Goal: Information Seeking & Learning: Learn about a topic

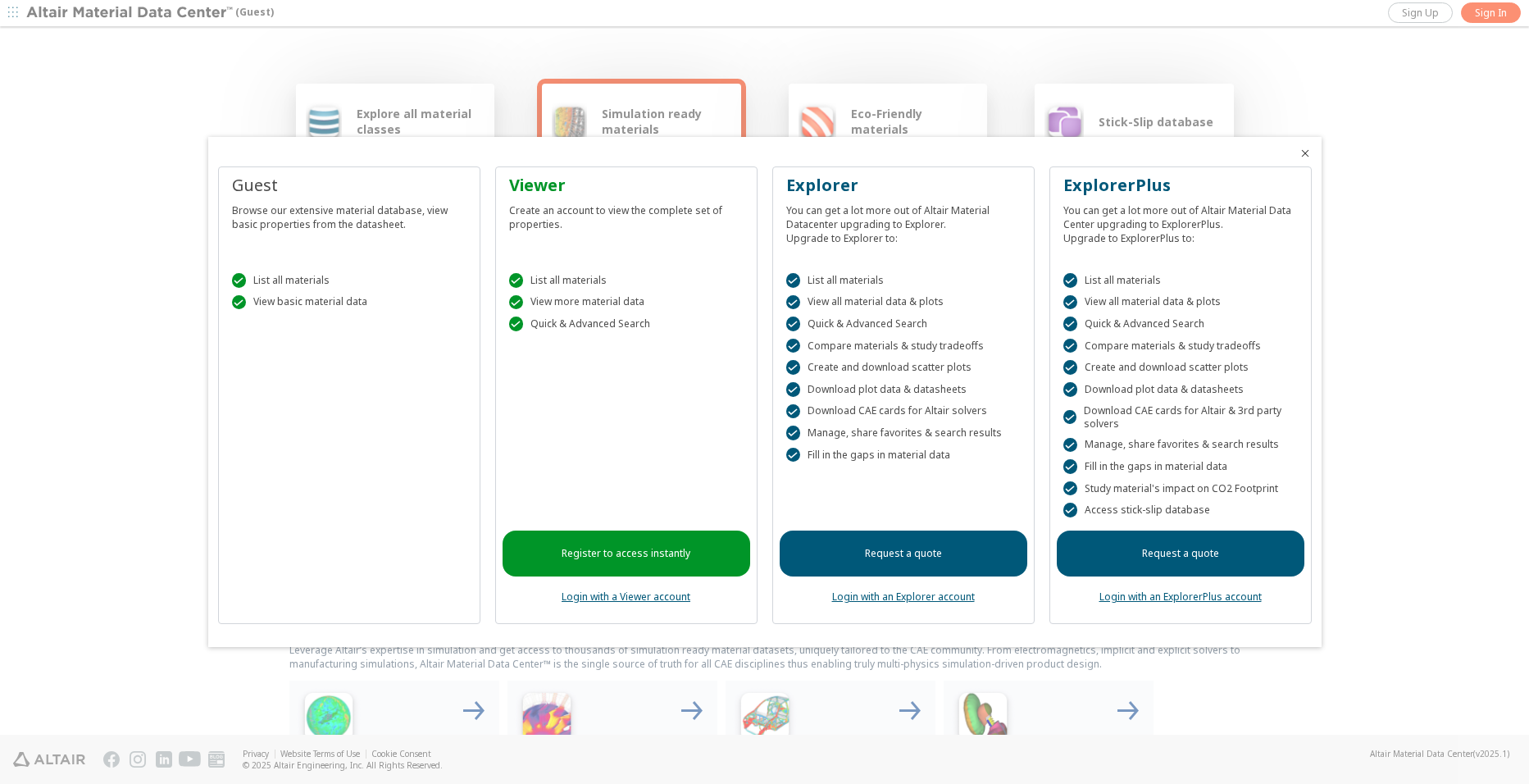
click at [1312, 156] on span "Close" at bounding box center [1305, 153] width 20 height 13
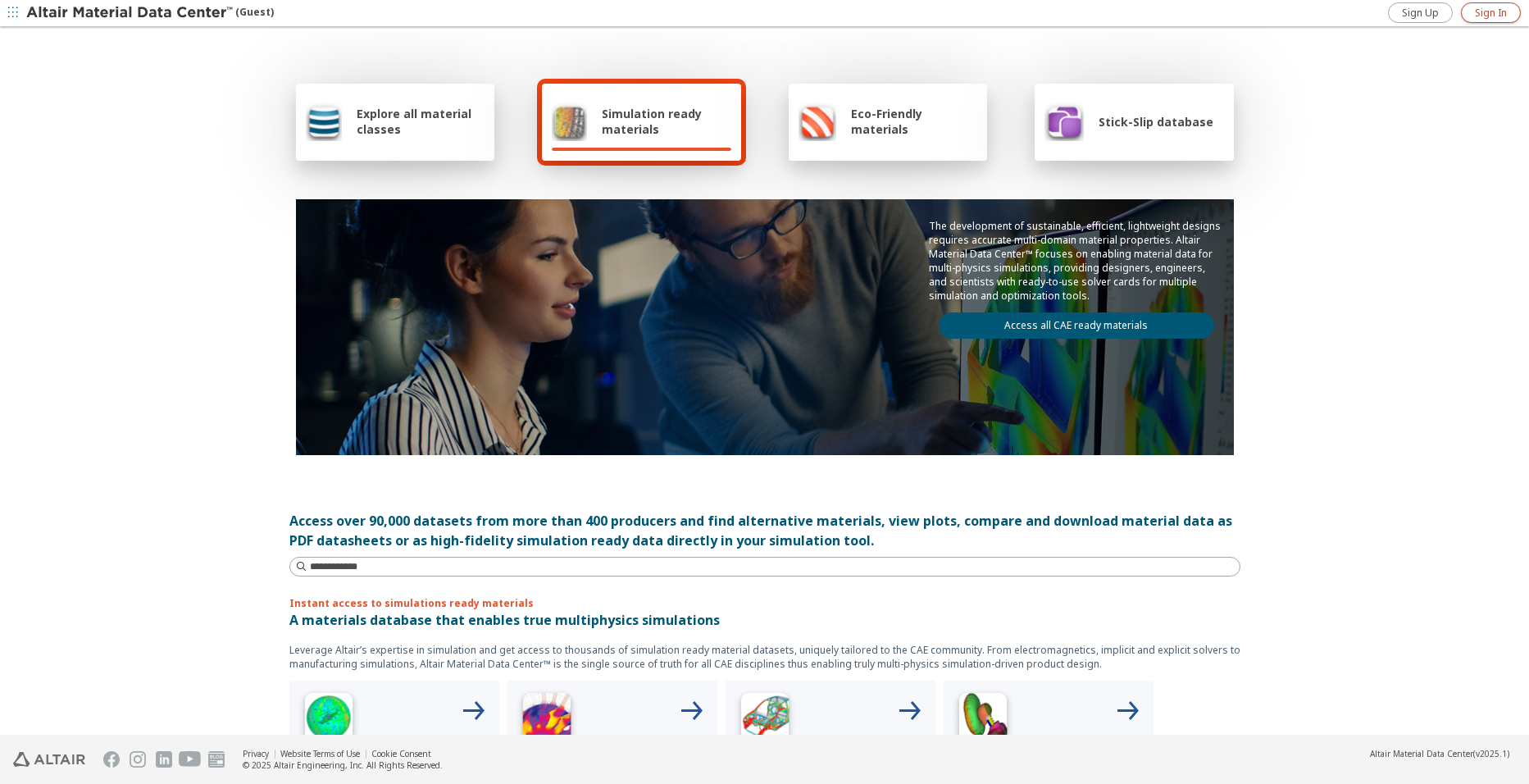
click at [1484, 18] on span "Sign In" at bounding box center [1491, 13] width 32 height 13
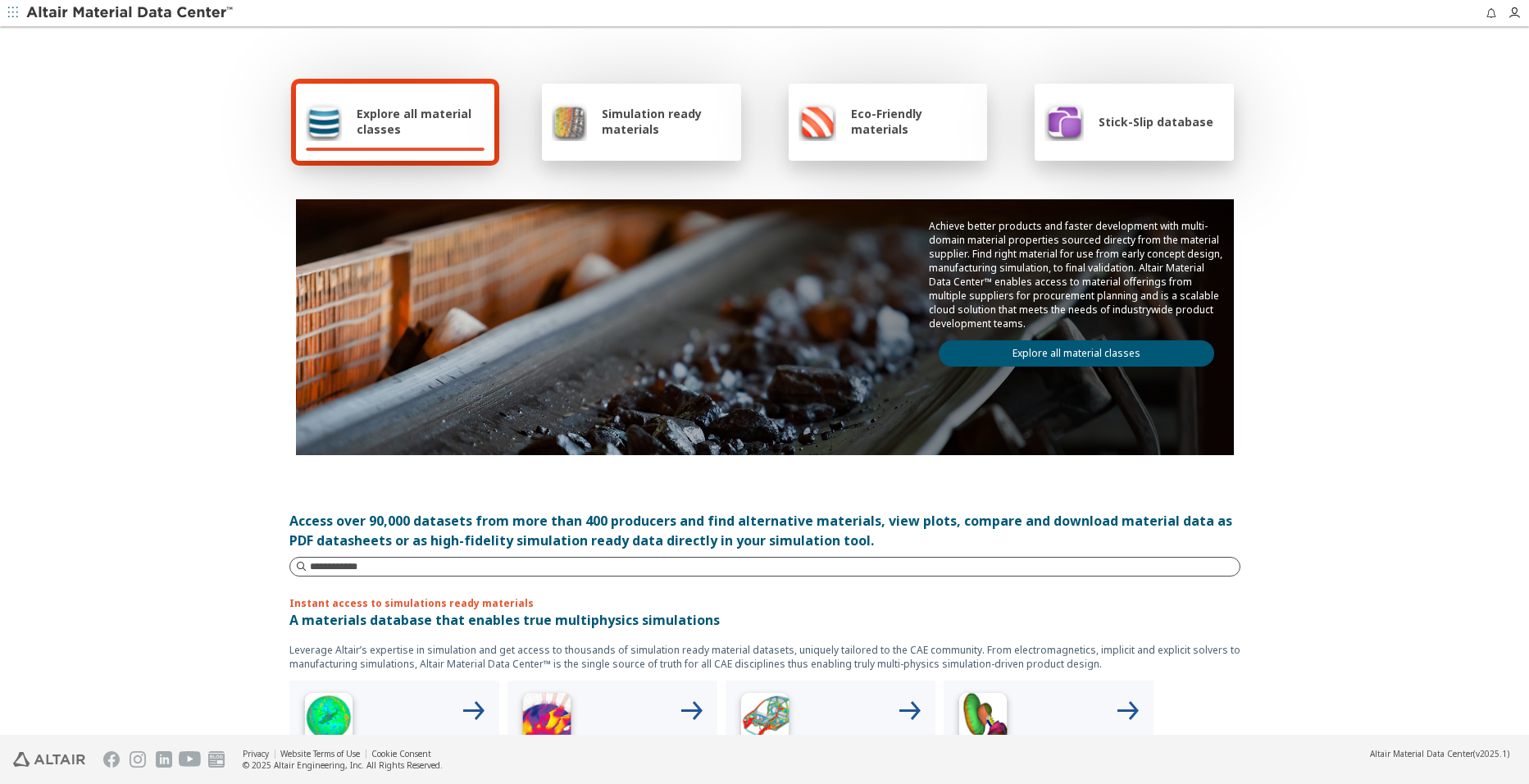
click at [547, 573] on input at bounding box center [775, 566] width 929 height 17
type input "******"
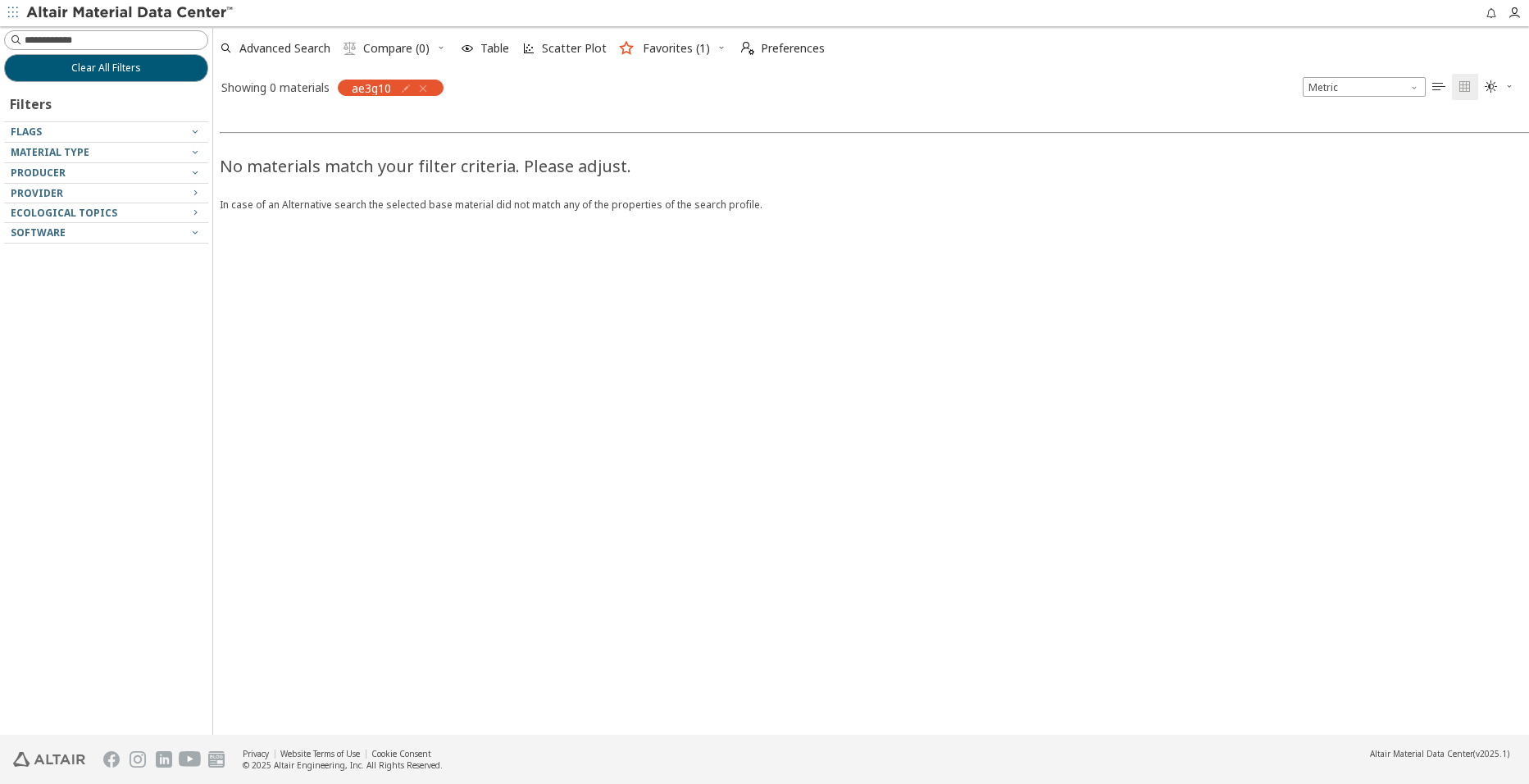
click at [422, 85] on icon "button" at bounding box center [423, 88] width 13 height 13
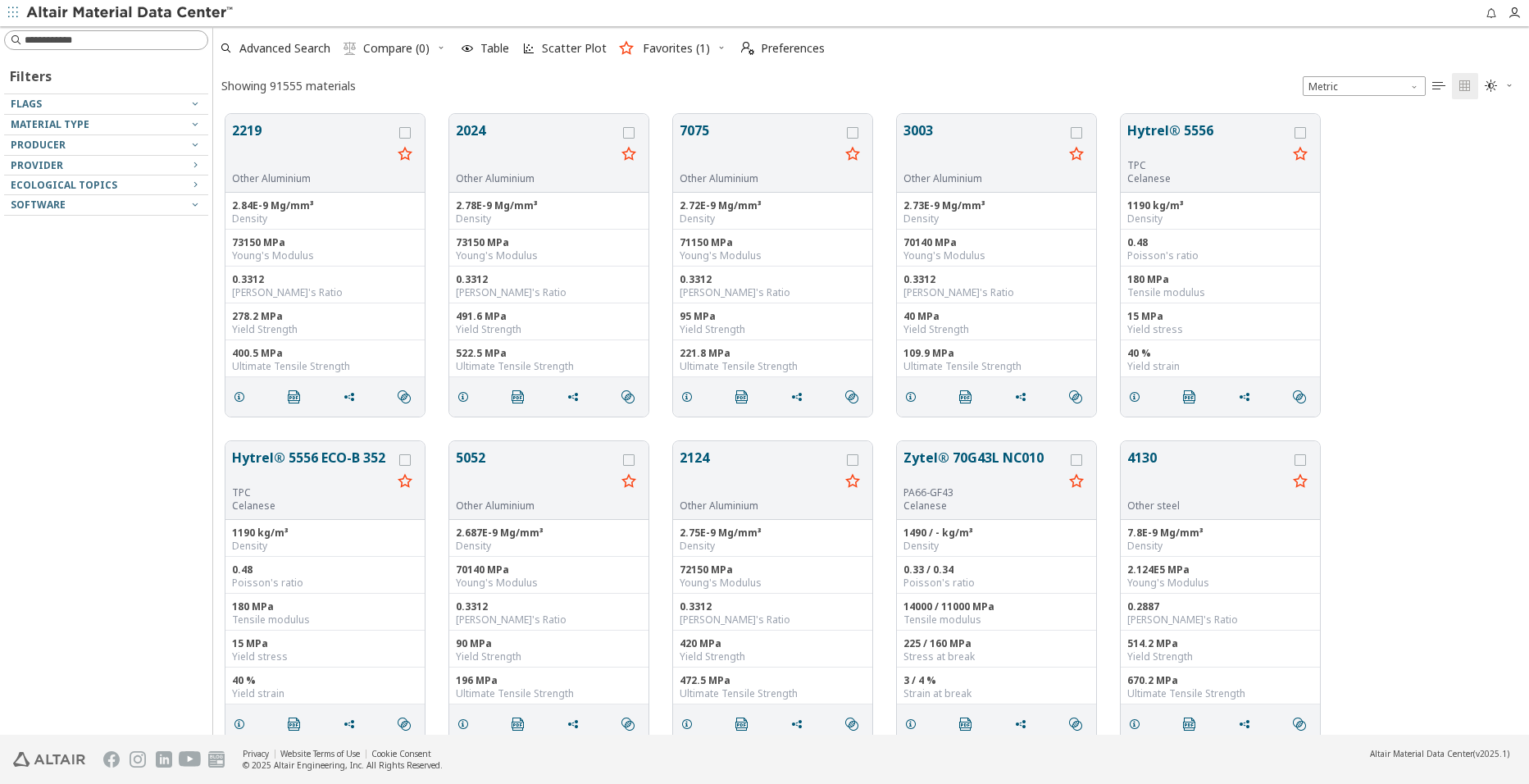
scroll to position [620, 1304]
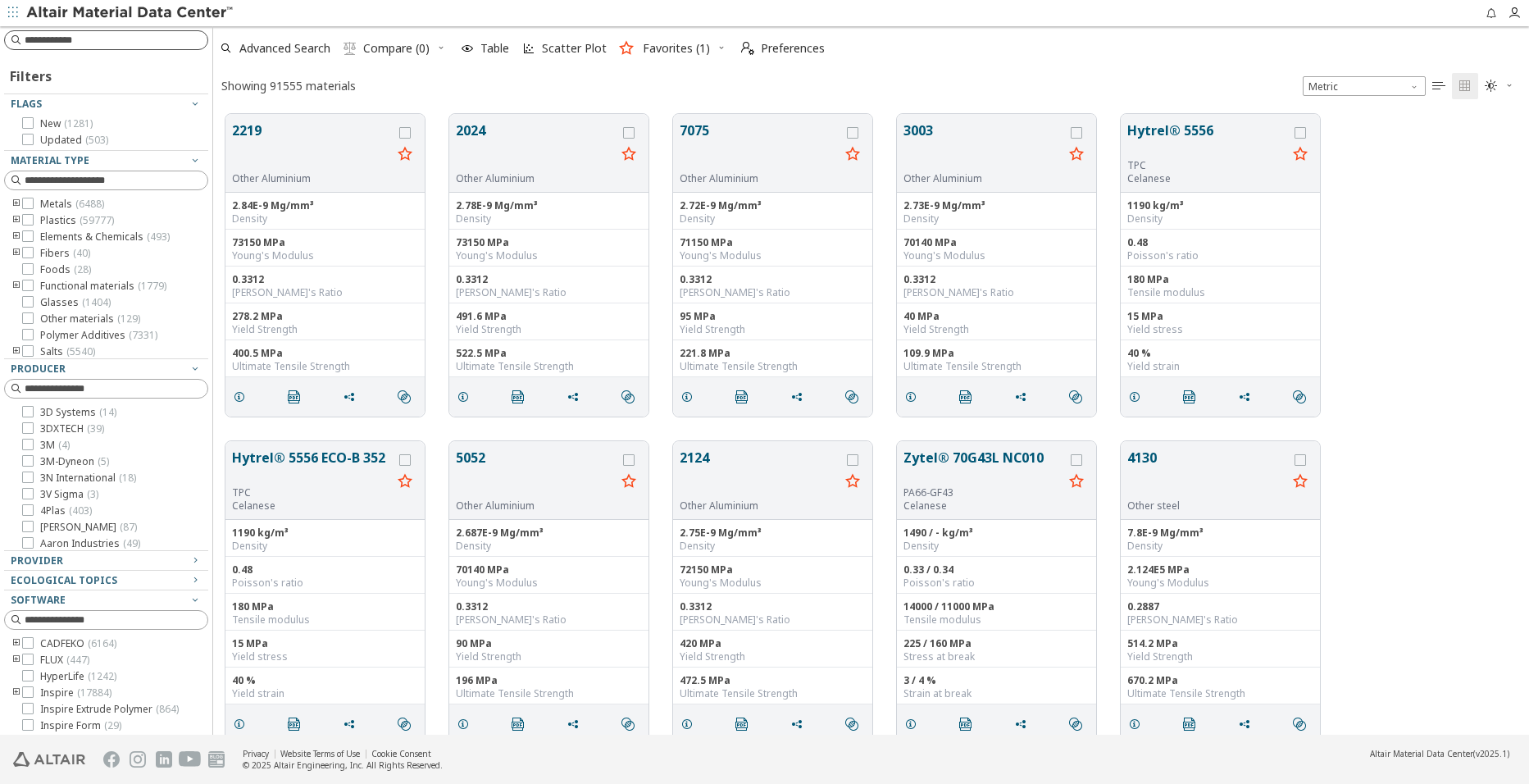
click at [66, 44] on input at bounding box center [116, 40] width 183 height 17
type input "******"
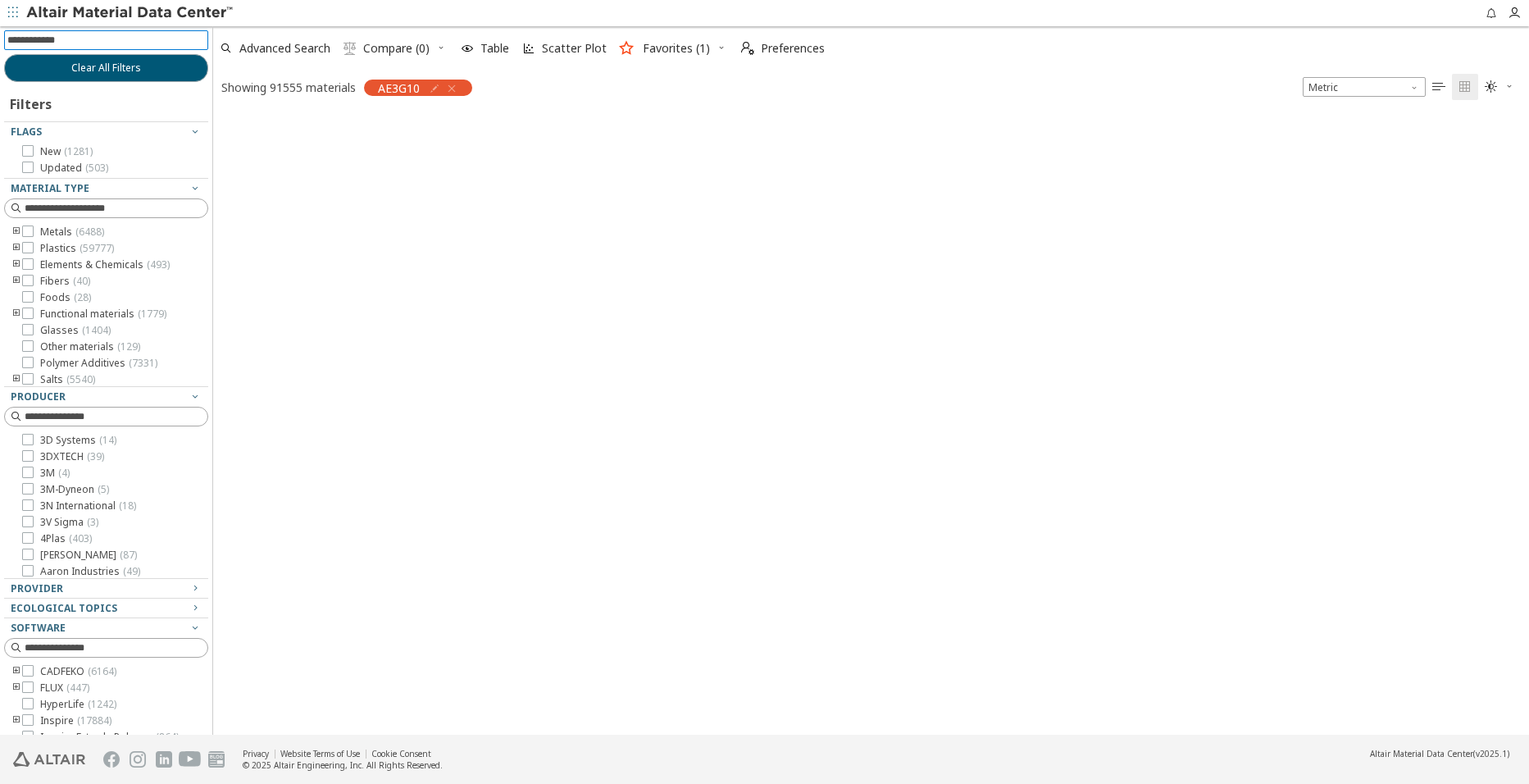
scroll to position [618, 1304]
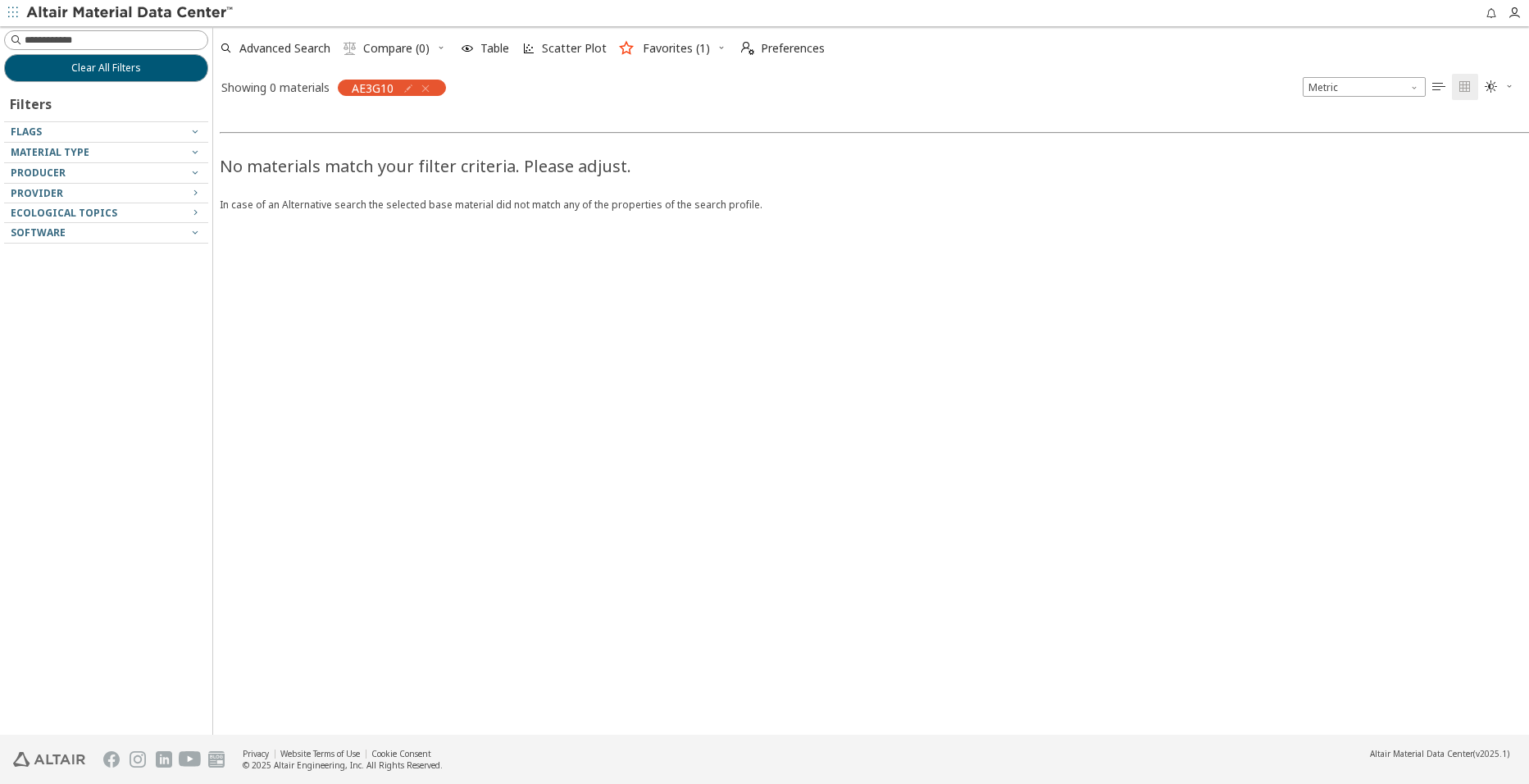
click at [426, 87] on icon "button" at bounding box center [425, 88] width 13 height 13
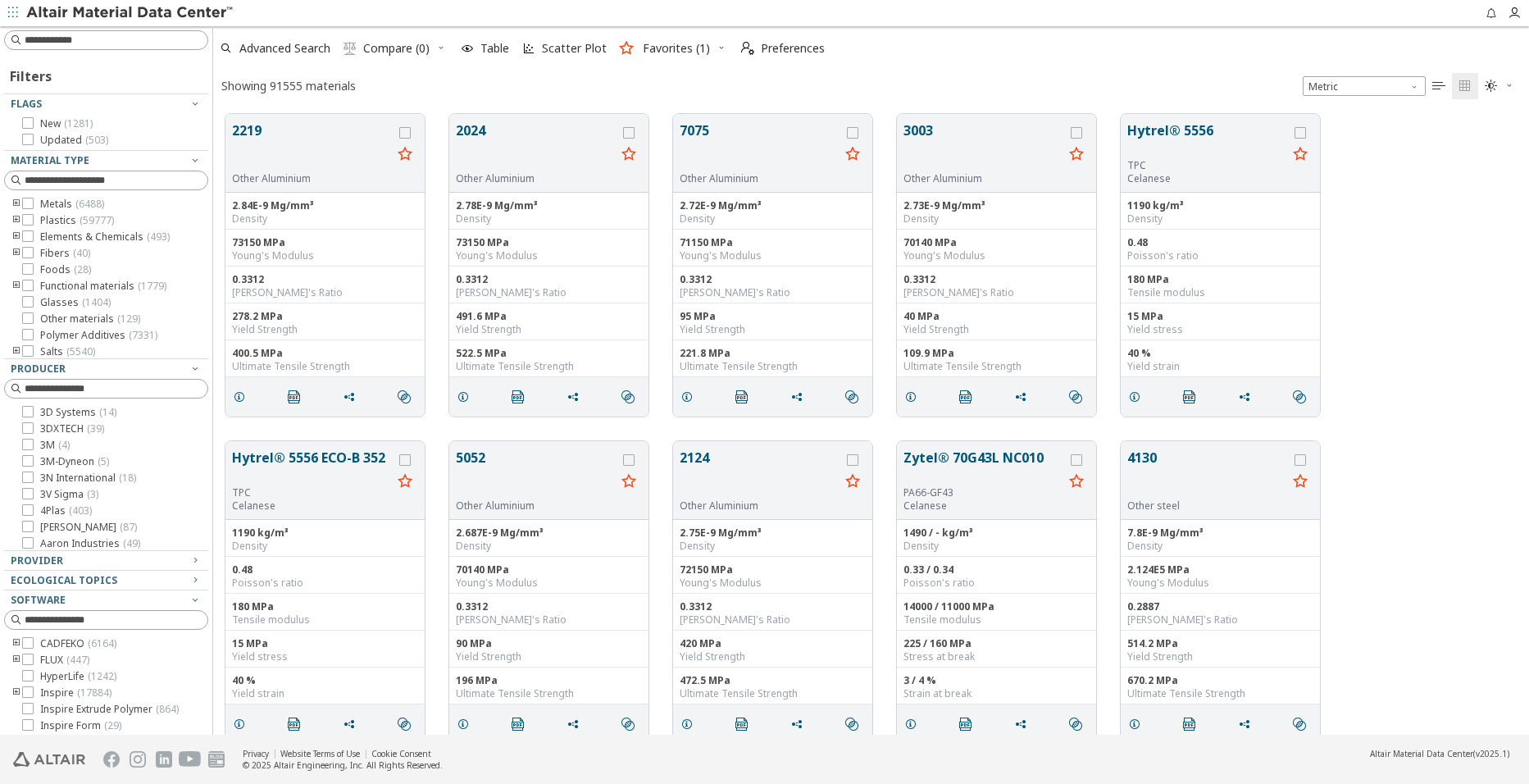
scroll to position [13, 13]
click at [46, 40] on input at bounding box center [116, 40] width 183 height 17
type input "*"
type input "********"
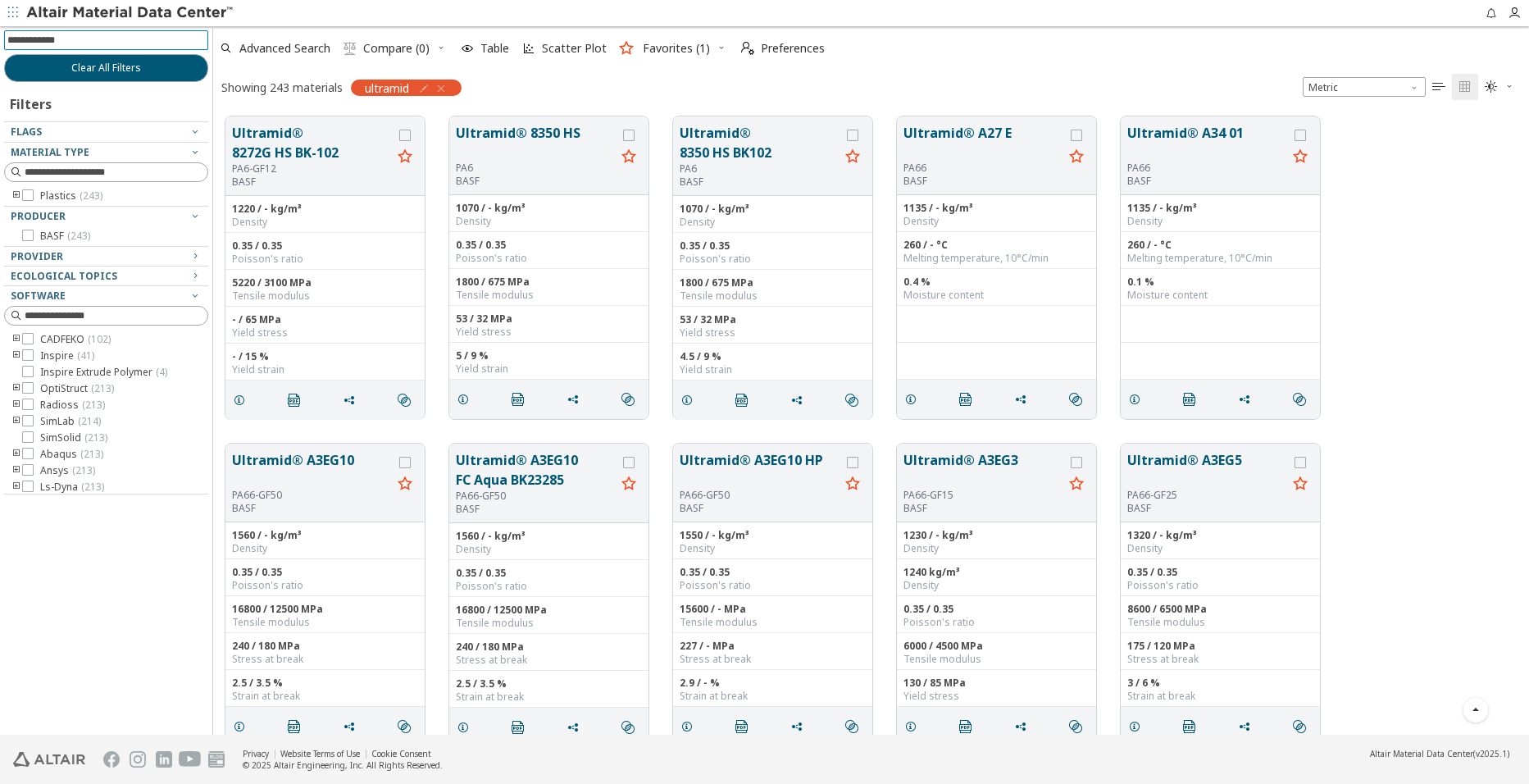
scroll to position [656, 0]
click at [293, 475] on button "Ultramid® A3EG10" at bounding box center [312, 467] width 160 height 38
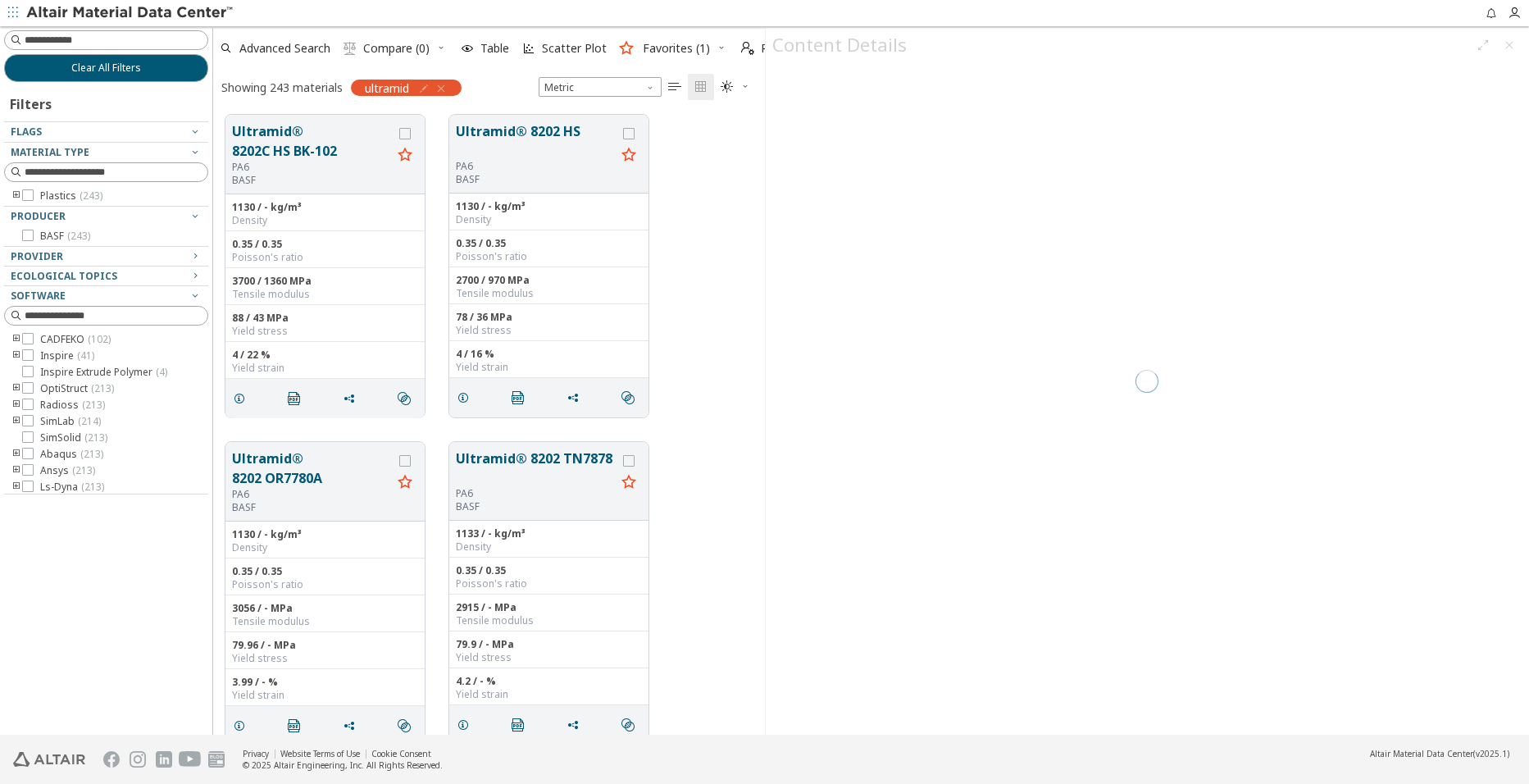
scroll to position [618, 539]
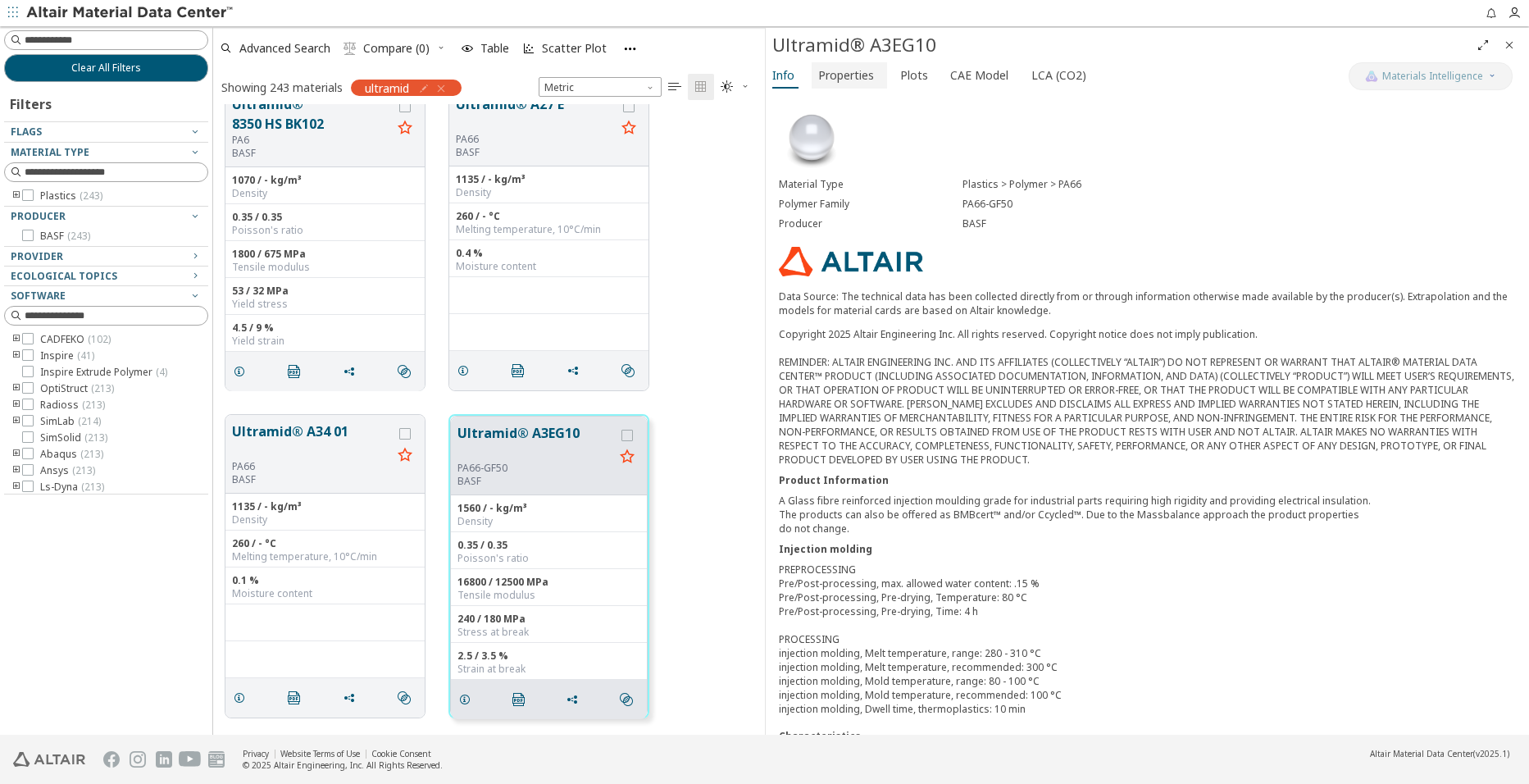
click at [853, 82] on span "Properties" at bounding box center [846, 76] width 56 height 26
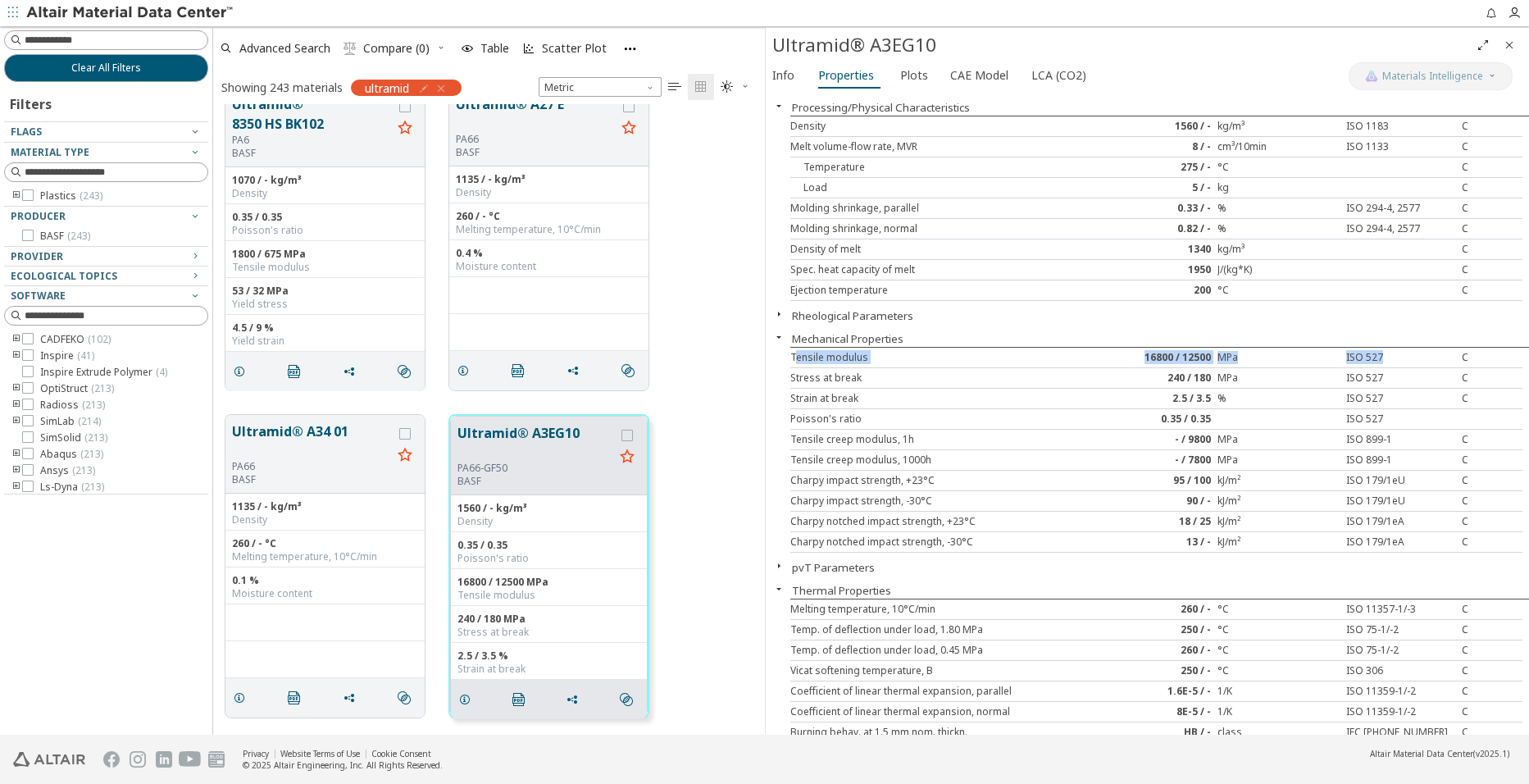
drag, startPoint x: 796, startPoint y: 356, endPoint x: 1380, endPoint y: 361, distance: 584.0
click at [1380, 361] on div "Tensile modulus 16800 / 12500 MPa ISO 527 C" at bounding box center [1157, 358] width 733 height 21
click at [905, 77] on span "Plots" at bounding box center [914, 76] width 28 height 26
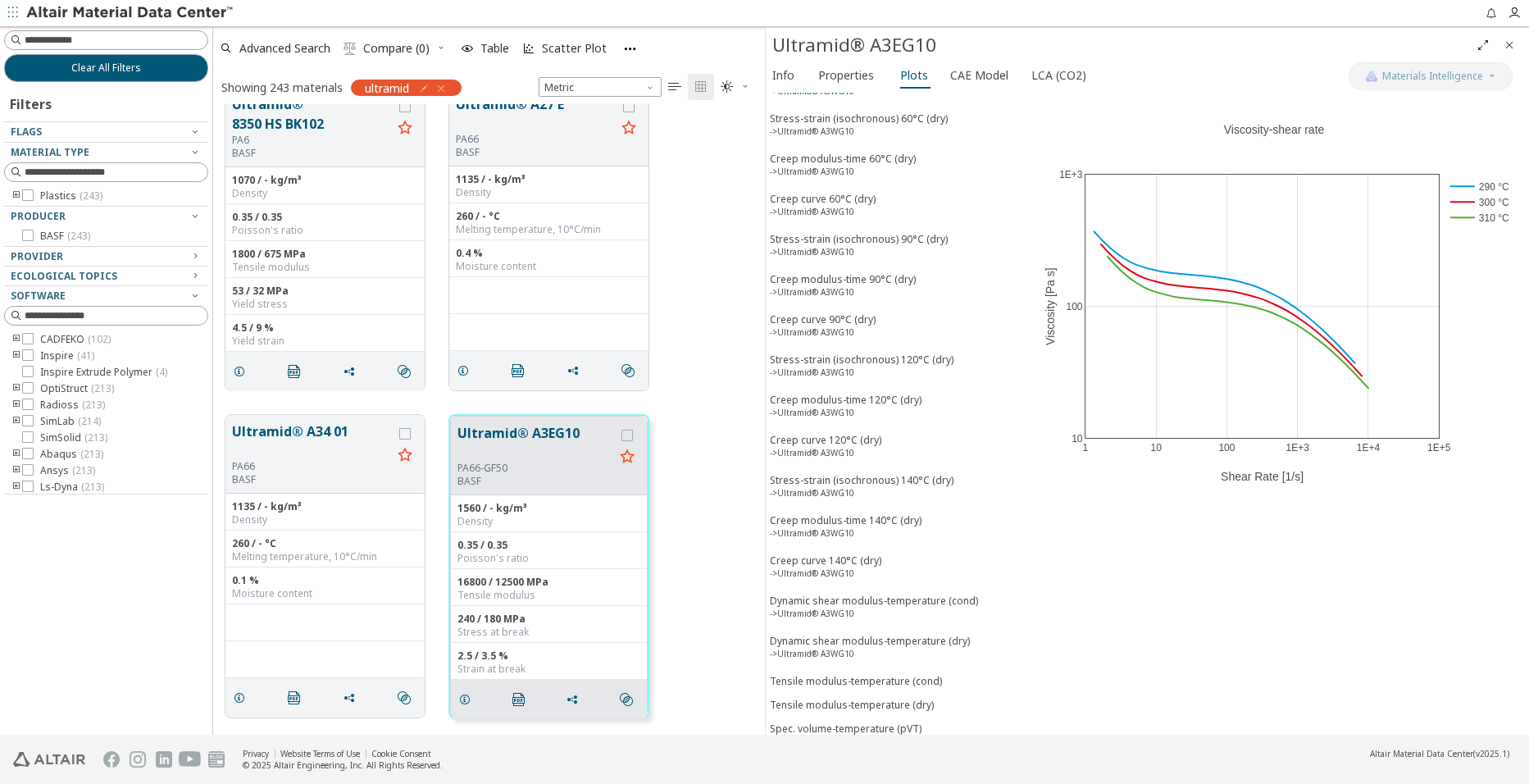
scroll to position [330, 0]
click at [940, 673] on span "Tensile modulus-temperature (cond)" at bounding box center [893, 675] width 246 height 14
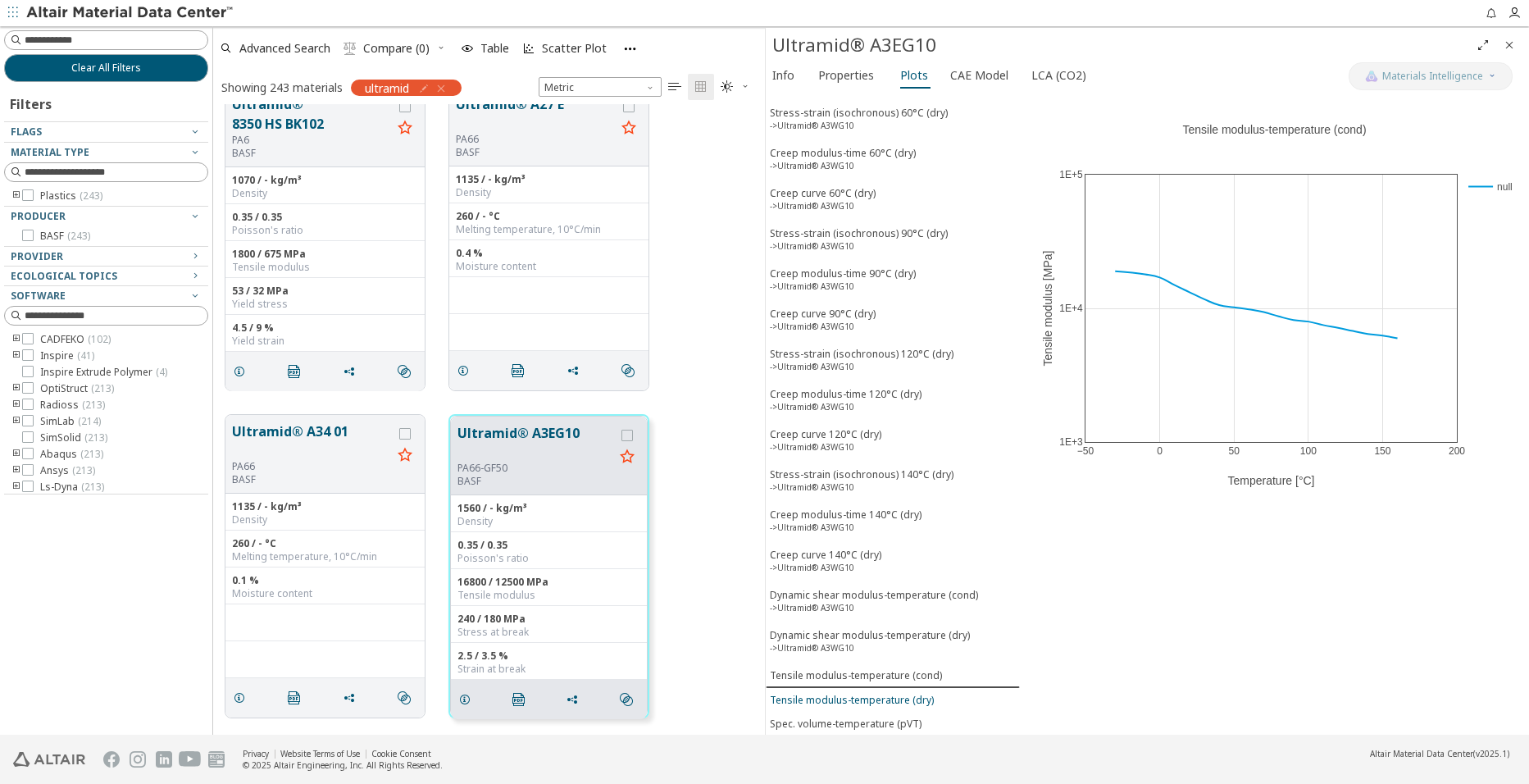
click at [913, 702] on div "Tensile modulus-temperature (dry)" at bounding box center [852, 700] width 164 height 14
click at [933, 672] on div "Tensile modulus-temperature (cond)" at bounding box center [856, 675] width 172 height 14
click at [920, 701] on div "Tensile modulus-temperature (dry)" at bounding box center [852, 700] width 164 height 14
click at [927, 679] on div "Tensile modulus-temperature (cond)" at bounding box center [856, 675] width 172 height 14
click at [919, 700] on div "Tensile modulus-temperature (dry)" at bounding box center [852, 700] width 164 height 14
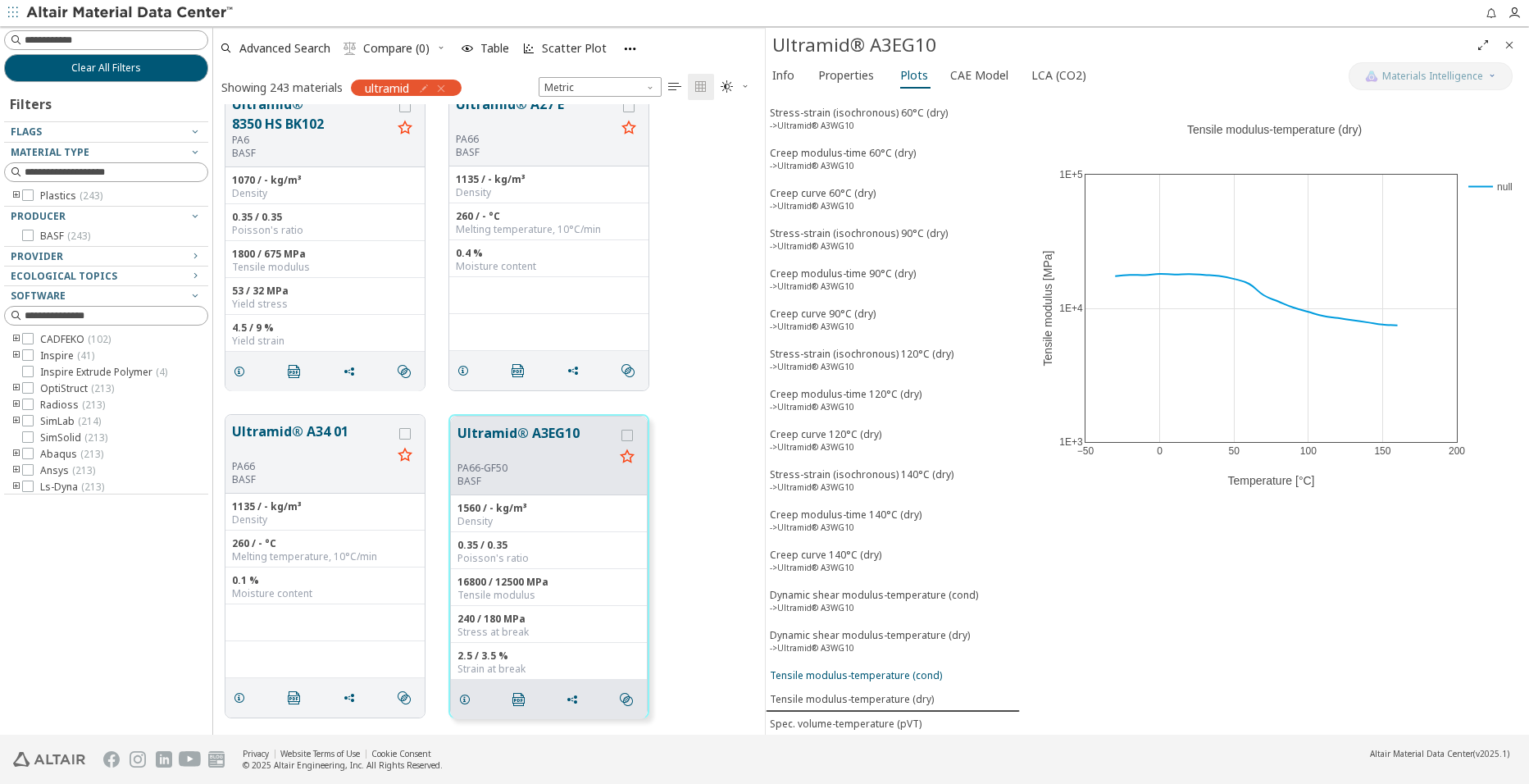
click at [927, 678] on div "Tensile modulus-temperature (cond)" at bounding box center [856, 675] width 172 height 14
